Goal: Task Accomplishment & Management: Manage account settings

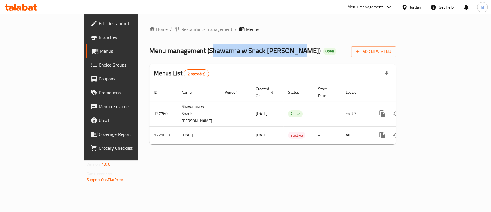
drag, startPoint x: 246, startPoint y: 49, endPoint x: 157, endPoint y: 49, distance: 89.5
click at [157, 49] on span "Menu management ( Shawarma w Snack kan Zaman )" at bounding box center [235, 50] width 172 height 13
copy span "Shawarma w Snack kan Zaman"
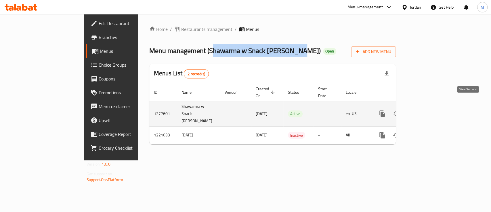
click at [428, 110] on icon "enhanced table" at bounding box center [424, 113] width 7 height 7
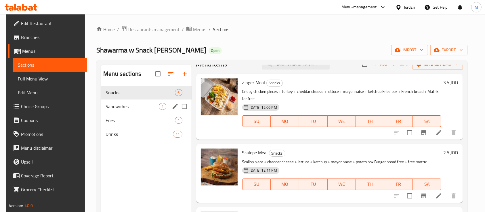
click at [139, 107] on span "Sandwiches" at bounding box center [132, 106] width 53 height 7
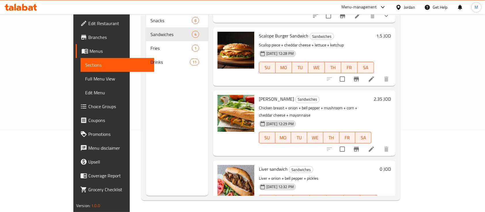
scroll to position [4, 0]
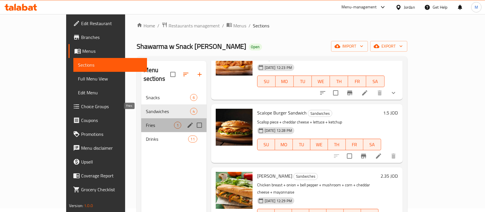
click at [146, 121] on span "Fries" at bounding box center [160, 124] width 28 height 7
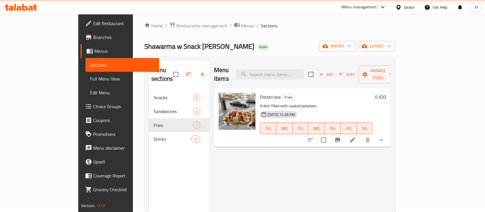
click at [391, 159] on div "Menu items Add Sort Manage items Potato box Fries A dish filled with cooked pot…" at bounding box center [300, 167] width 181 height 212
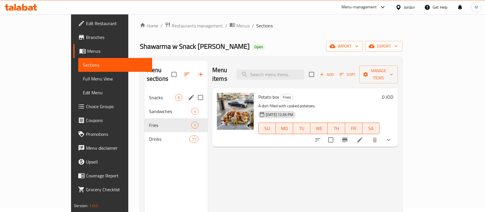
click at [149, 94] on span "Snacks" at bounding box center [162, 97] width 26 height 7
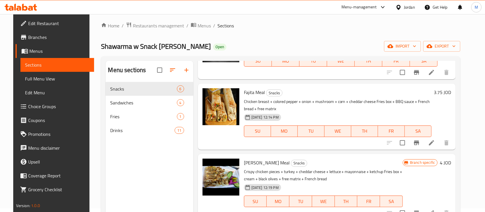
scroll to position [202, 0]
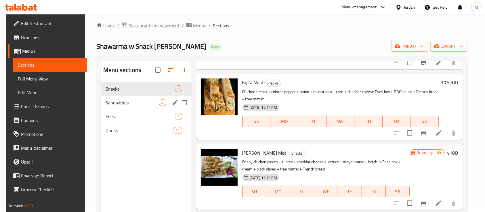
click at [153, 104] on span "Sandwiches" at bounding box center [132, 102] width 53 height 7
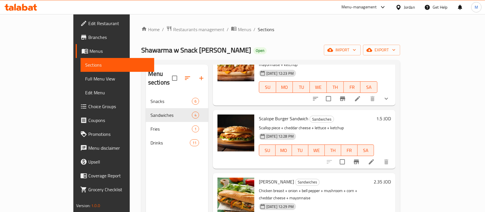
scroll to position [54, 0]
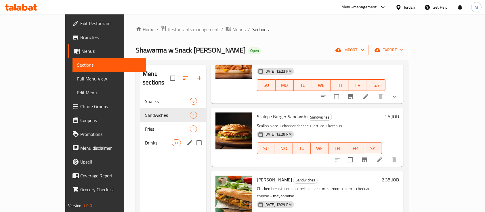
click at [145, 139] on span "Drinks" at bounding box center [158, 142] width 26 height 7
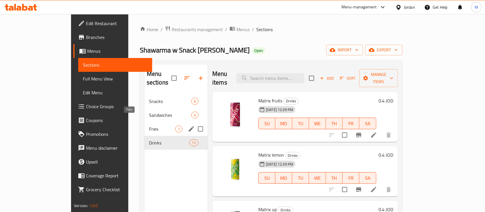
click at [150, 125] on span "Fries" at bounding box center [162, 128] width 26 height 7
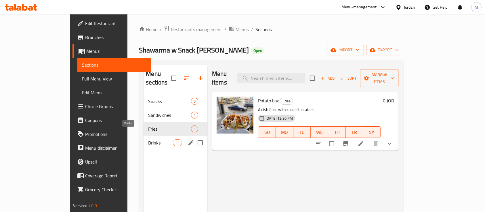
click at [148, 139] on span "Drinks" at bounding box center [160, 142] width 24 height 7
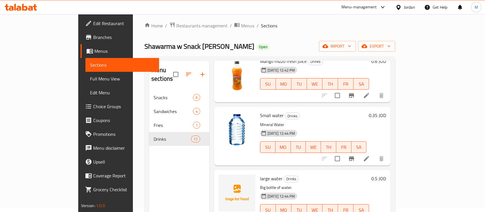
scroll to position [434, 0]
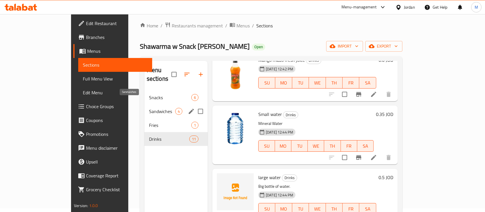
click at [149, 108] on span "Sandwiches" at bounding box center [162, 111] width 26 height 7
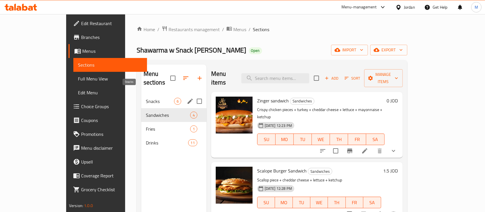
click at [148, 98] on span "Snacks" at bounding box center [160, 101] width 28 height 7
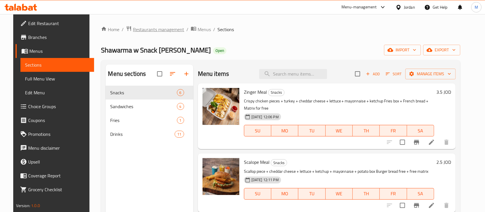
click at [139, 29] on span "Restaurants management" at bounding box center [158, 29] width 51 height 7
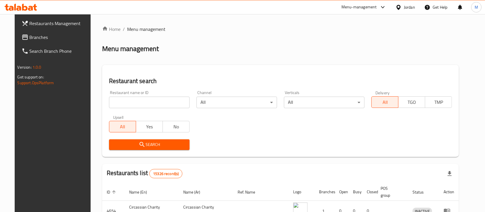
click at [147, 103] on div "Home / Menu management Menu management Restaurant search Restaurant name or ID …" at bounding box center [280, 192] width 357 height 333
click at [147, 103] on input "search" at bounding box center [149, 102] width 81 height 12
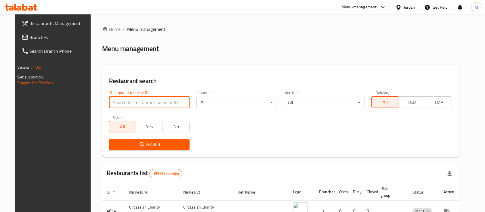
click at [50, 35] on span "Branches" at bounding box center [61, 37] width 62 height 7
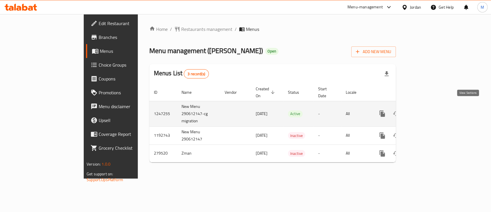
click at [428, 110] on icon "enhanced table" at bounding box center [424, 113] width 7 height 7
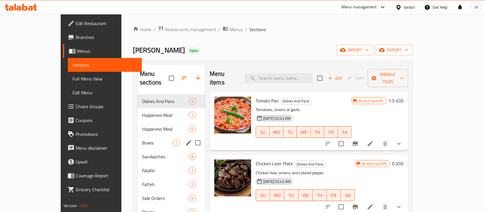
scroll to position [81, 0]
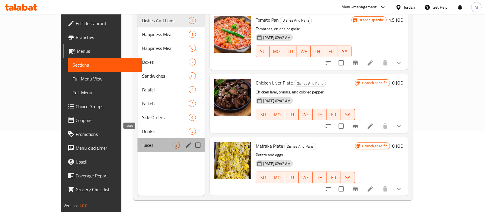
click at [142, 141] on span "Juices" at bounding box center [157, 144] width 31 height 7
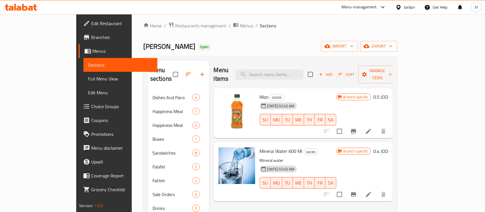
scroll to position [42, 0]
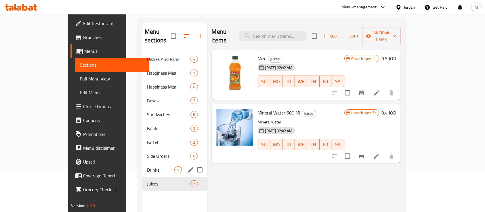
click at [147, 166] on span "Drinks" at bounding box center [160, 169] width 27 height 7
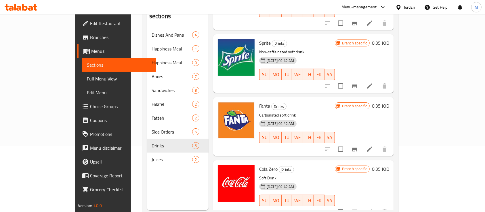
scroll to position [81, 0]
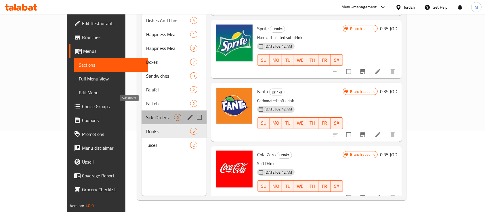
click at [146, 114] on span "Side Orders" at bounding box center [160, 117] width 28 height 7
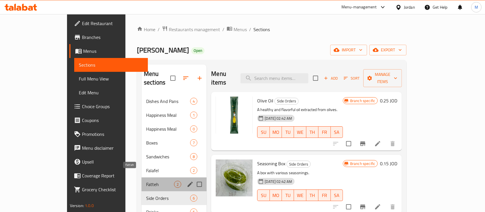
click at [146, 181] on span "Fatteh" at bounding box center [160, 184] width 28 height 7
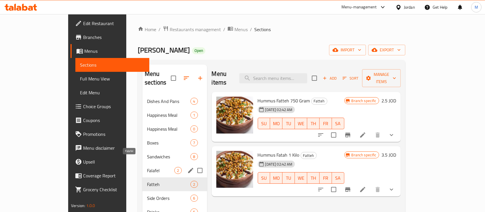
click at [147, 167] on span "Falafel" at bounding box center [160, 170] width 27 height 7
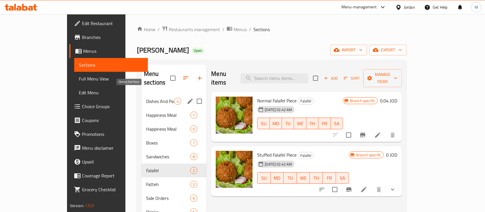
click at [146, 98] on span "Dishes And Pans" at bounding box center [160, 101] width 28 height 7
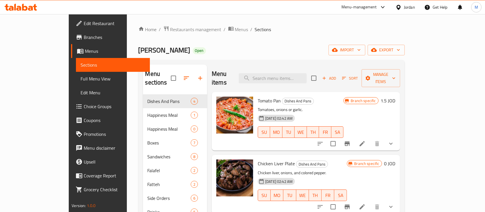
click at [417, 84] on div "Home / Restaurants management / Menus / Sections Kan Zman Open import export Me…" at bounding box center [272, 153] width 290 height 278
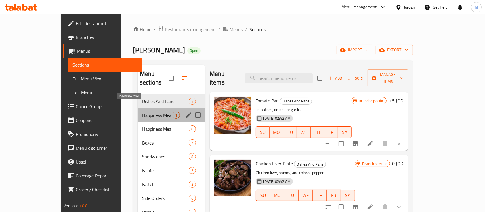
click at [142, 111] on span "Happiness Meal" at bounding box center [157, 114] width 31 height 7
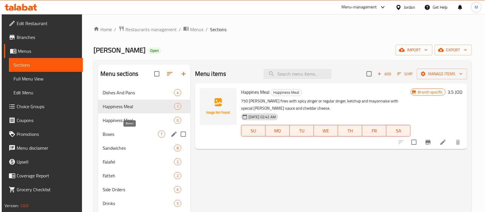
click at [127, 136] on span "Boxes" at bounding box center [130, 133] width 55 height 7
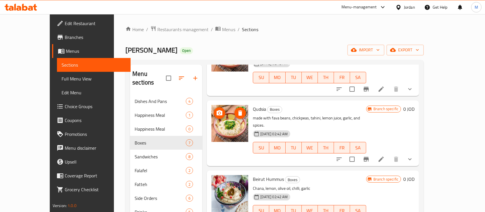
scroll to position [250, 0]
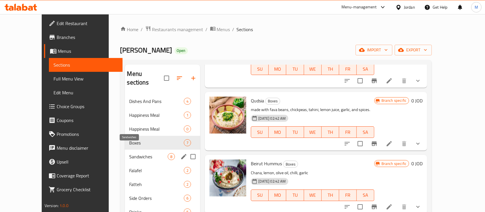
click at [141, 153] on span "Sandwiches" at bounding box center [149, 156] width 39 height 7
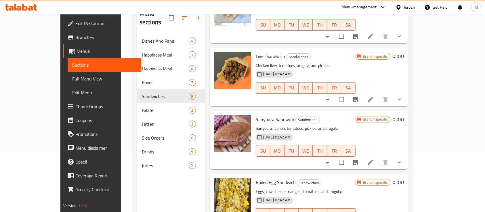
scroll to position [81, 0]
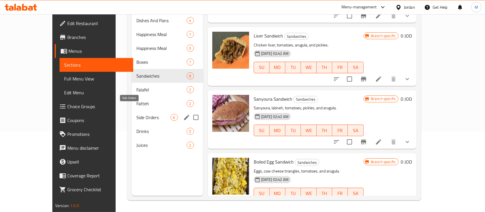
click at [138, 114] on span "Side Orders" at bounding box center [153, 117] width 34 height 7
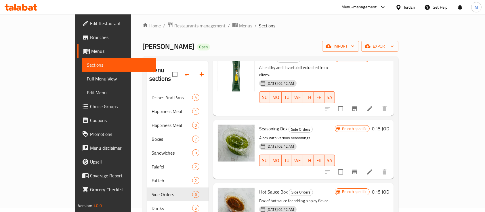
scroll to position [77, 0]
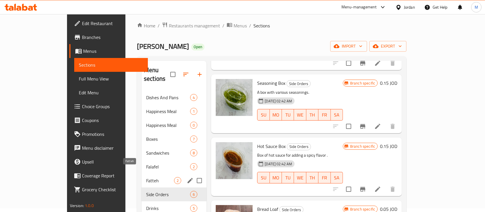
click at [146, 177] on span "Fatteh" at bounding box center [160, 180] width 28 height 7
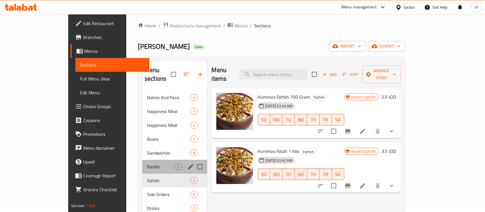
click at [143, 162] on div "Falafel 2" at bounding box center [175, 167] width 64 height 14
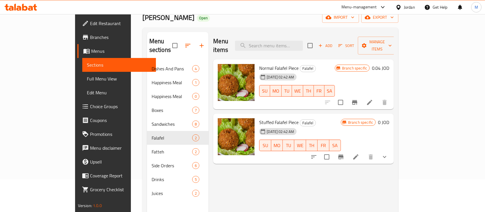
scroll to position [42, 0]
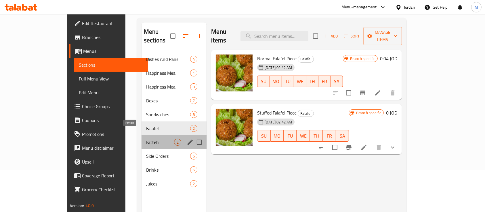
click at [146, 138] on span "Fatteh" at bounding box center [160, 141] width 28 height 7
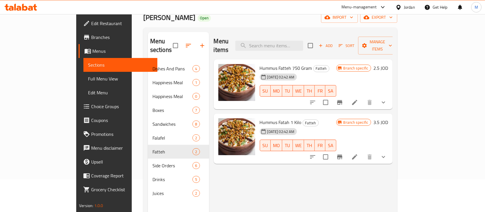
scroll to position [42, 0]
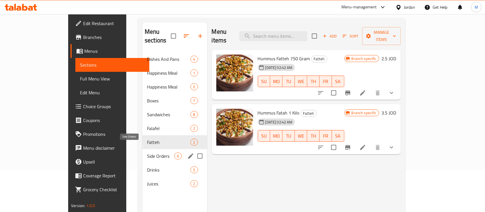
click at [147, 152] on span "Side Orders" at bounding box center [160, 155] width 27 height 7
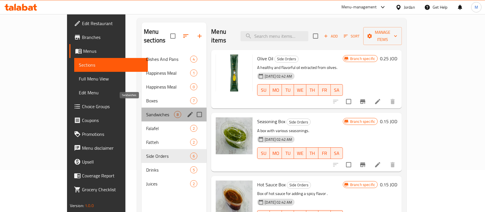
click at [146, 111] on span "Sandwiches" at bounding box center [160, 114] width 28 height 7
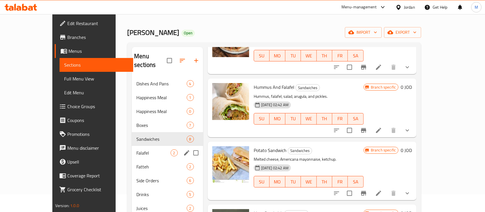
scroll to position [4, 0]
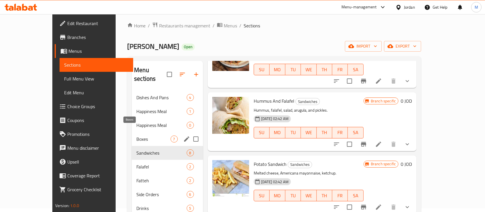
click at [136, 135] on span "Boxes" at bounding box center [153, 138] width 34 height 7
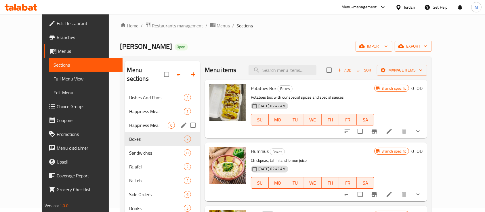
click at [129, 122] on div "Happiness Meal 0" at bounding box center [163, 125] width 76 height 14
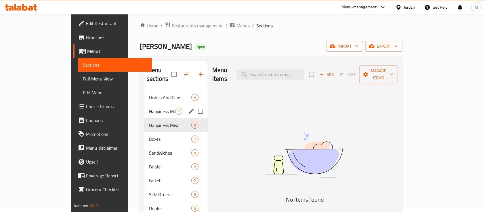
click at [149, 108] on span "Happiness Meal" at bounding box center [162, 111] width 26 height 7
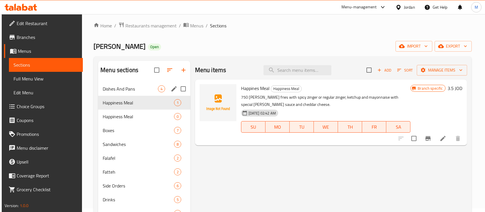
click at [129, 90] on span "Dishes And Pans" at bounding box center [130, 88] width 55 height 7
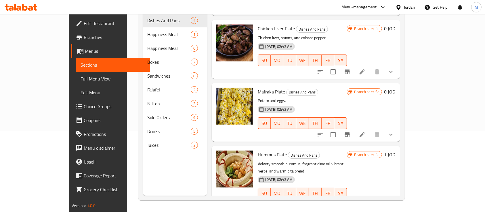
scroll to position [16, 0]
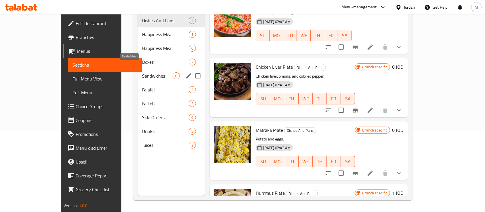
click at [142, 72] on span "Sandwiches" at bounding box center [157, 75] width 31 height 7
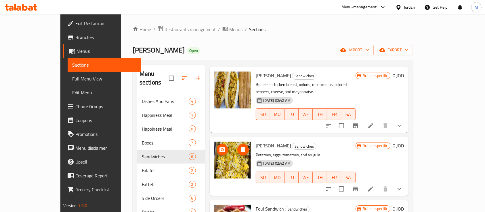
scroll to position [38, 0]
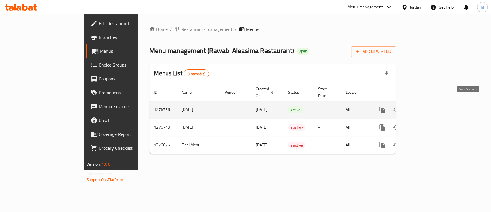
click at [428, 106] on icon "enhanced table" at bounding box center [424, 109] width 7 height 7
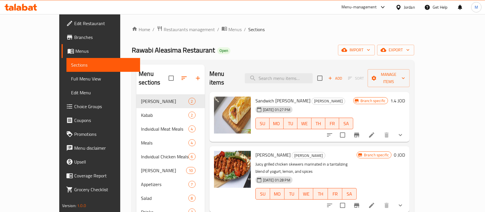
click at [74, 39] on span "Branches" at bounding box center [105, 37] width 62 height 7
